Goal: Transaction & Acquisition: Purchase product/service

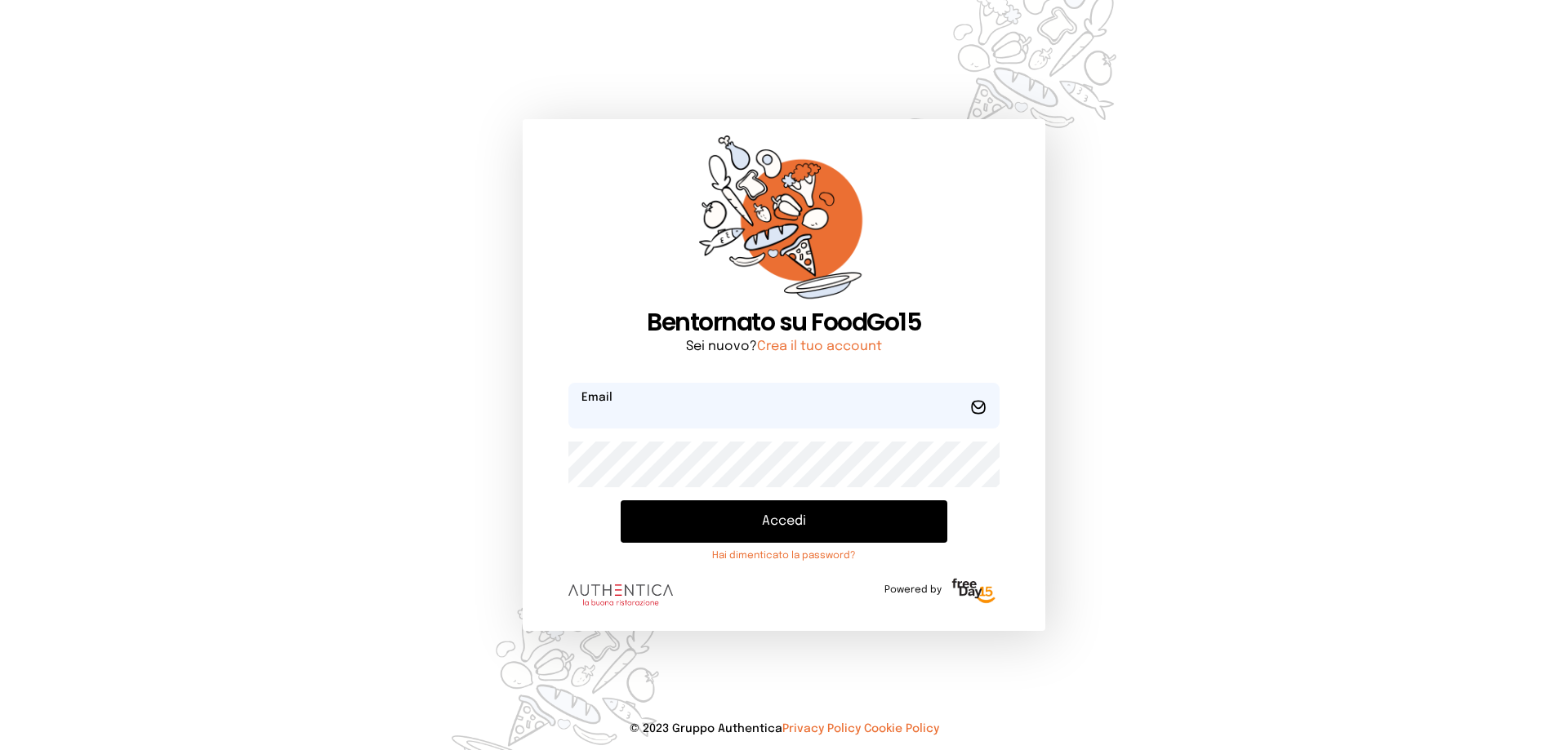
type input "**********"
click at [861, 519] on button "Accedi" at bounding box center [783, 522] width 327 height 43
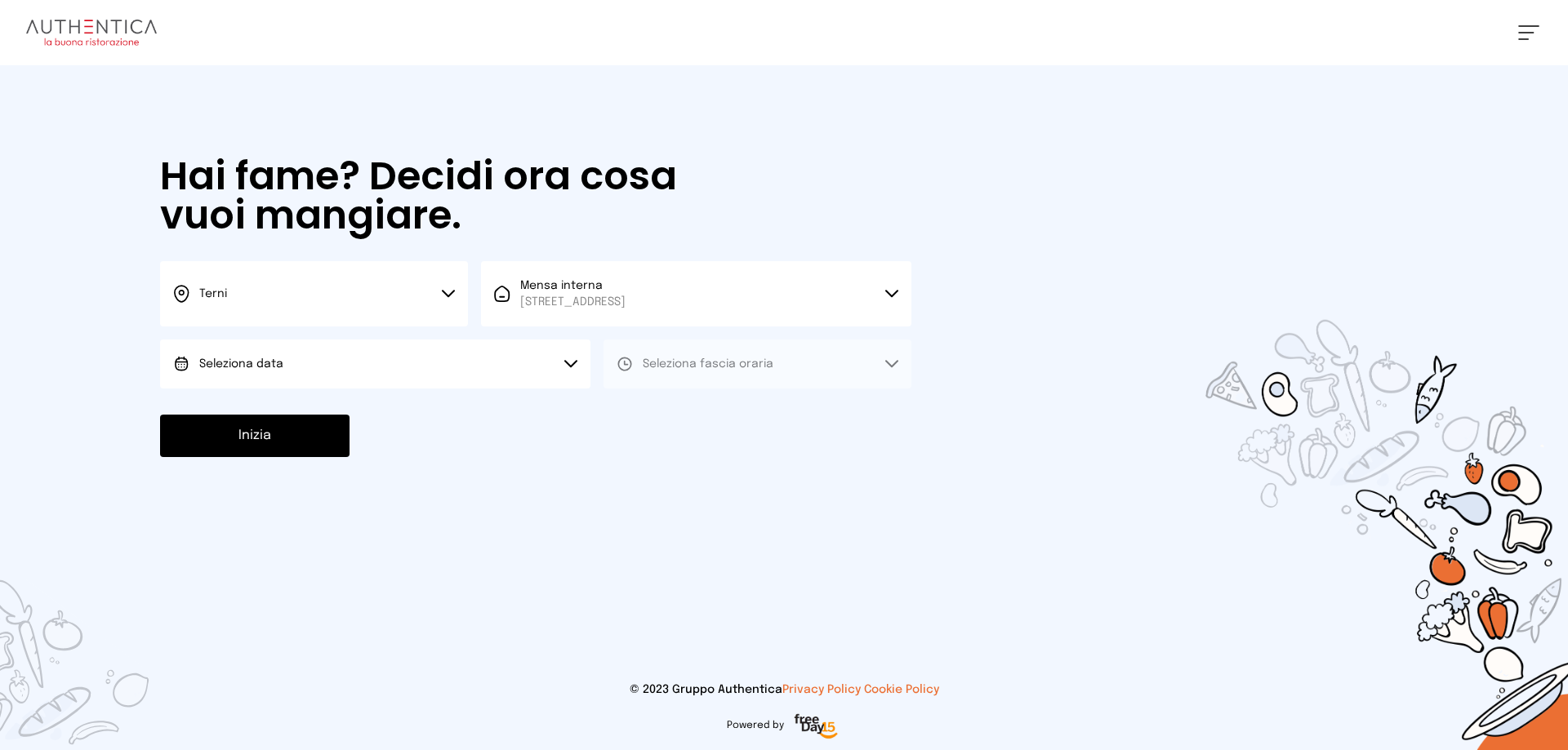
click at [450, 362] on button "Seleziona data" at bounding box center [374, 364] width 430 height 49
click at [424, 403] on li "[DATE], [DATE]" at bounding box center [374, 409] width 430 height 43
click at [766, 364] on span "Seleziona fascia oraria" at bounding box center [707, 364] width 130 height 11
click at [750, 421] on li "Pranzo" at bounding box center [758, 409] width 308 height 43
click at [338, 421] on button "Inizia" at bounding box center [254, 436] width 189 height 43
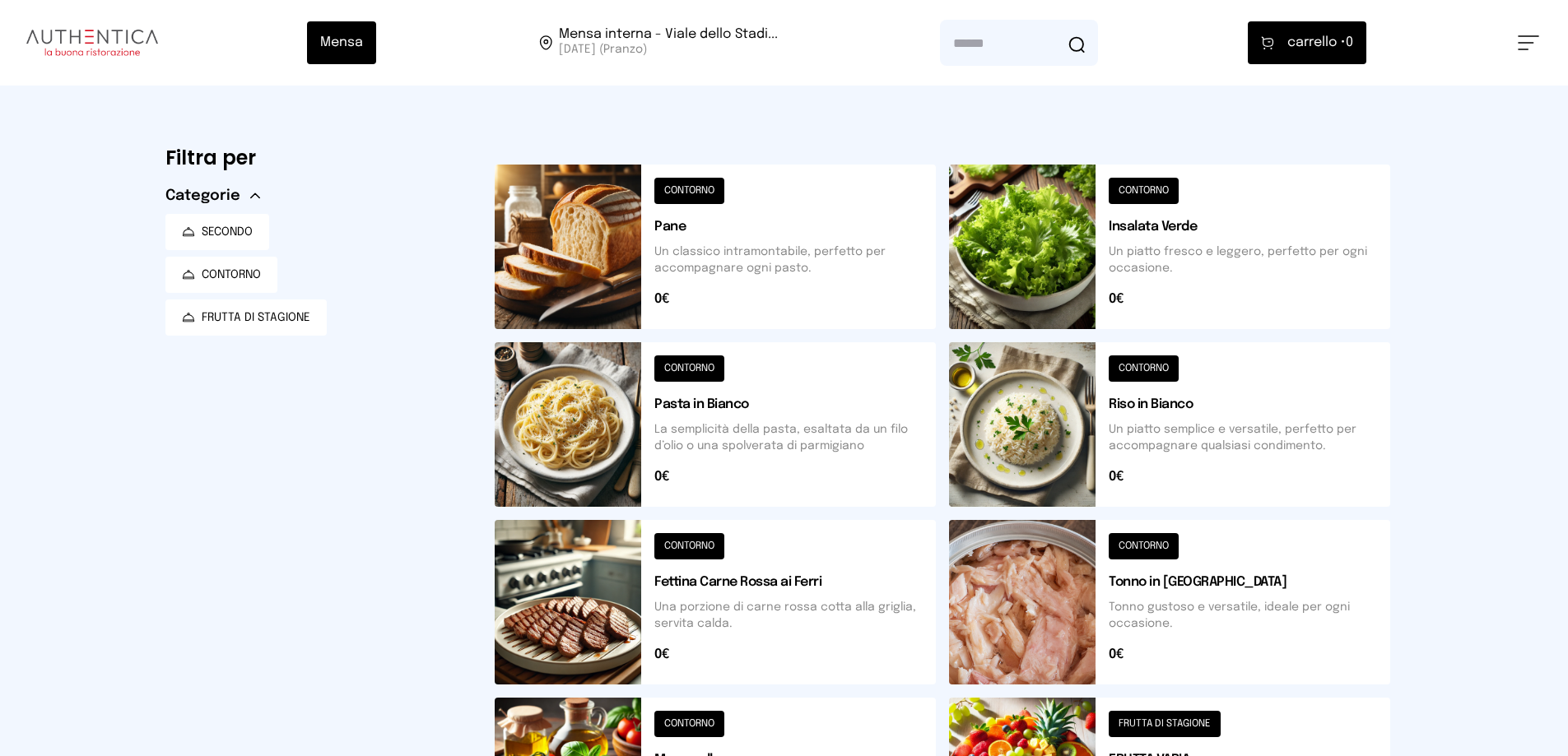
click at [400, 352] on div "Filtra per Categorie SECONDO CONTORNO FRUTTA DI STAGIONE" at bounding box center [316, 659] width 303 height 1042
